Goal: Find specific page/section: Find specific page/section

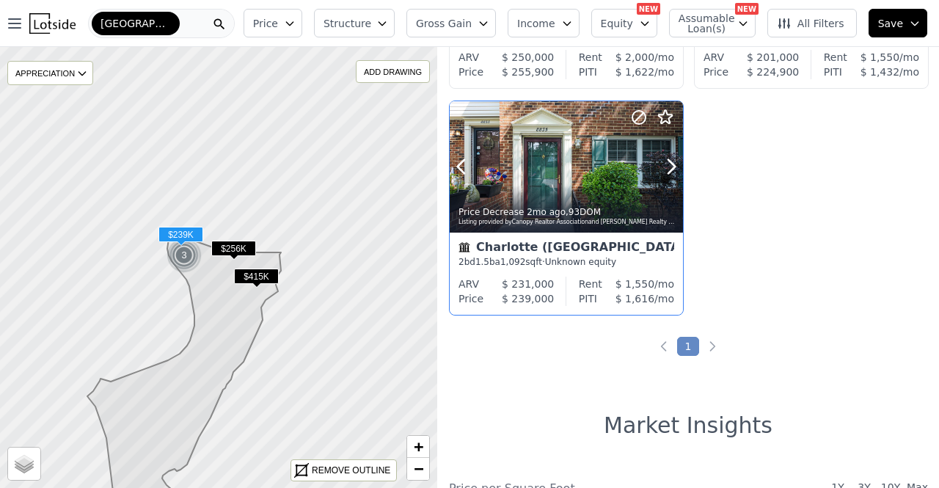
scroll to position [440, 0]
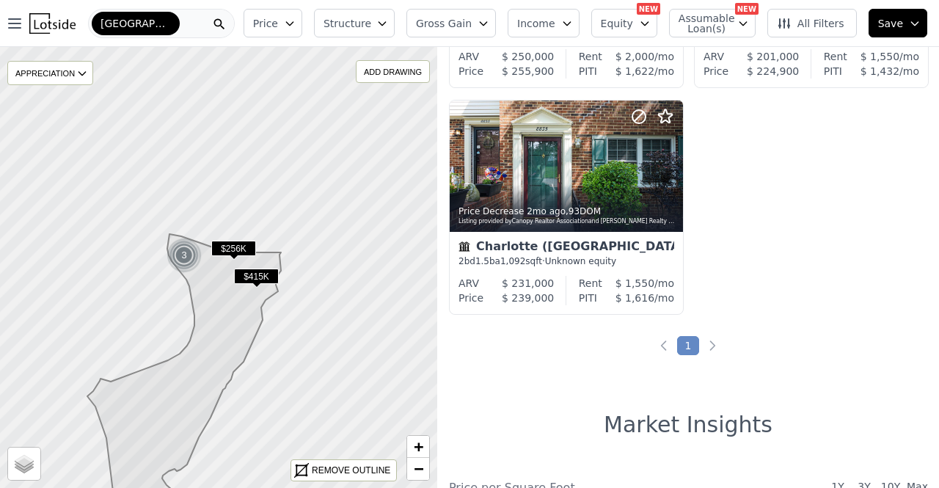
click at [190, 27] on div "[GEOGRAPHIC_DATA] ([GEOGRAPHIC_DATA])" at bounding box center [161, 23] width 147 height 29
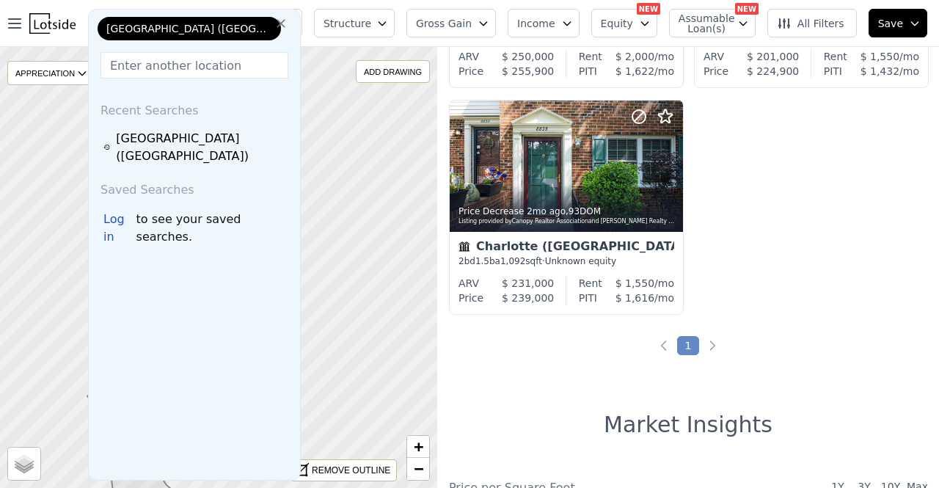
click at [277, 26] on icon at bounding box center [281, 23] width 9 height 9
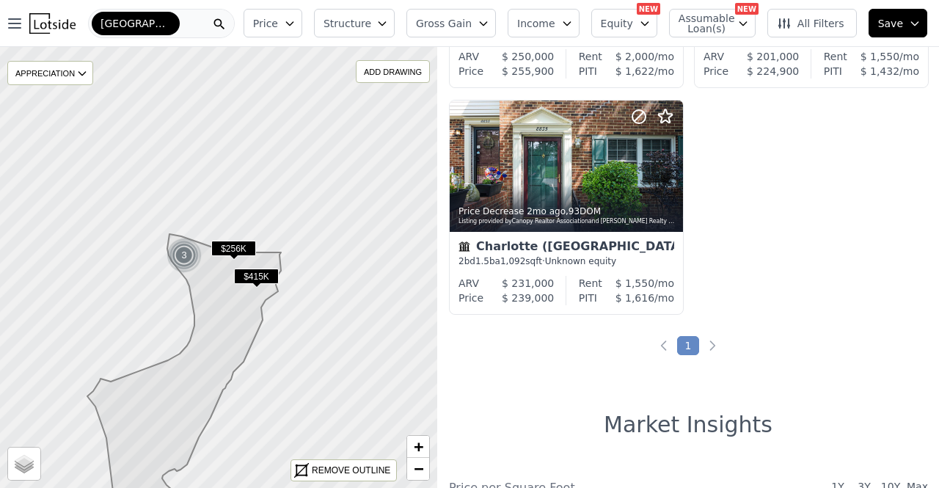
click at [208, 24] on div "[GEOGRAPHIC_DATA] ([GEOGRAPHIC_DATA])" at bounding box center [161, 23] width 147 height 29
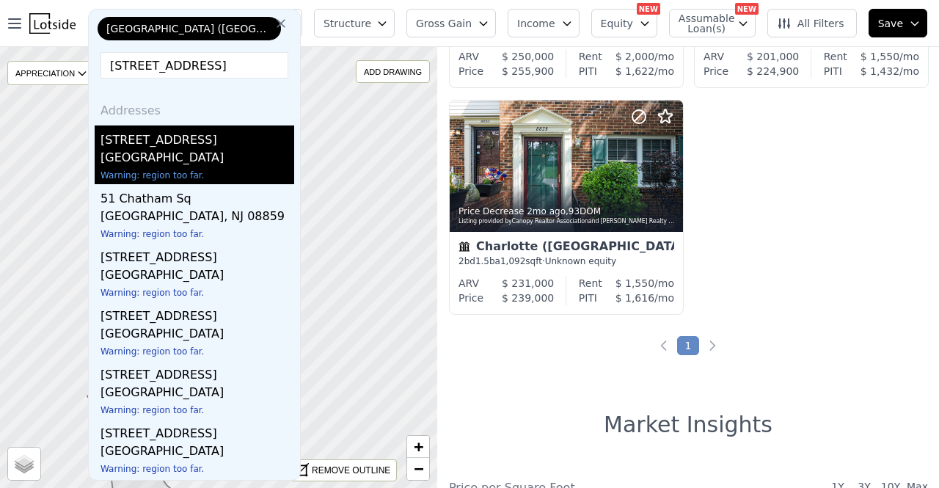
type input "[STREET_ADDRESS]"
click at [226, 161] on div "[GEOGRAPHIC_DATA]" at bounding box center [198, 159] width 194 height 21
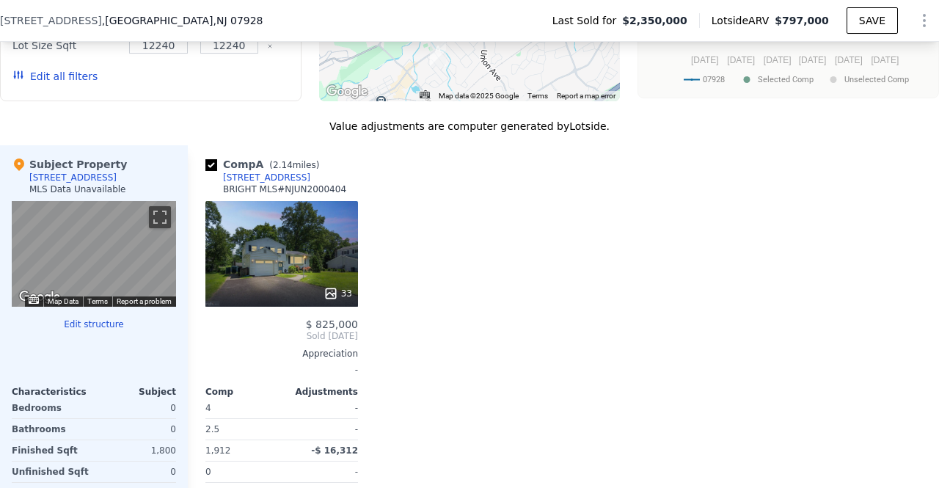
scroll to position [1463, 0]
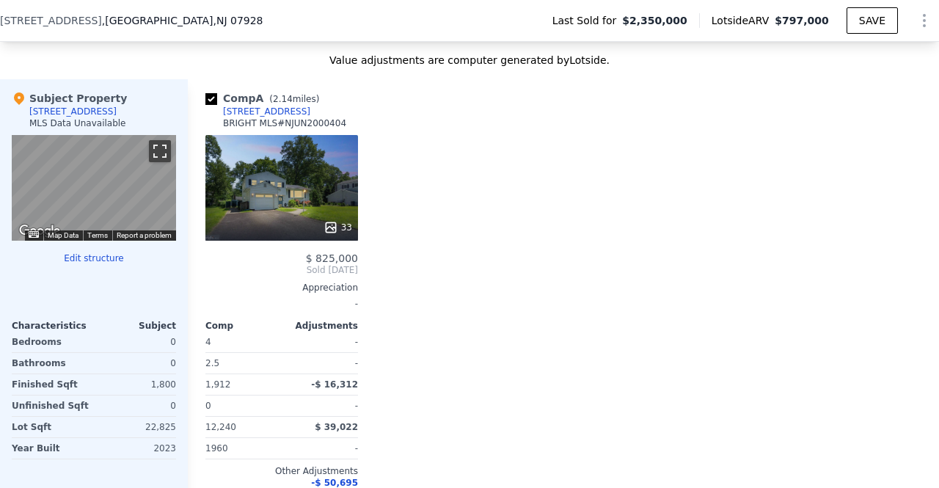
click at [161, 162] on button "Toggle fullscreen view" at bounding box center [160, 151] width 22 height 22
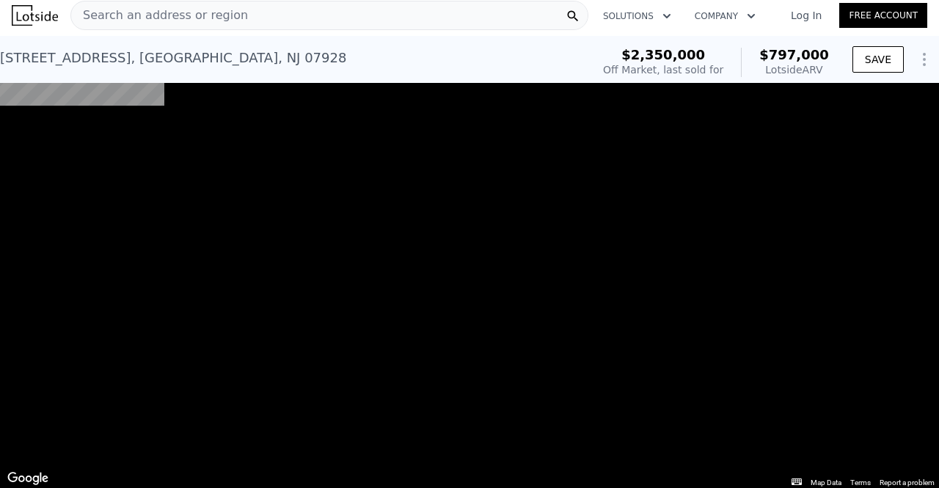
scroll to position [0, 0]
